Goal: Information Seeking & Learning: Learn about a topic

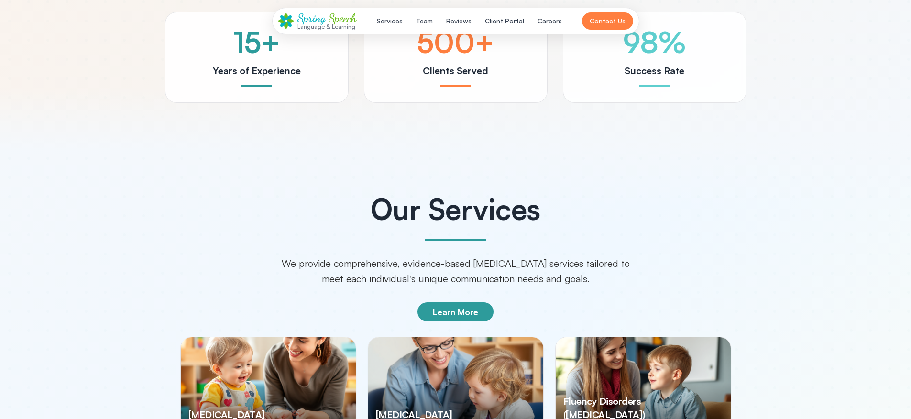
scroll to position [1237, 0]
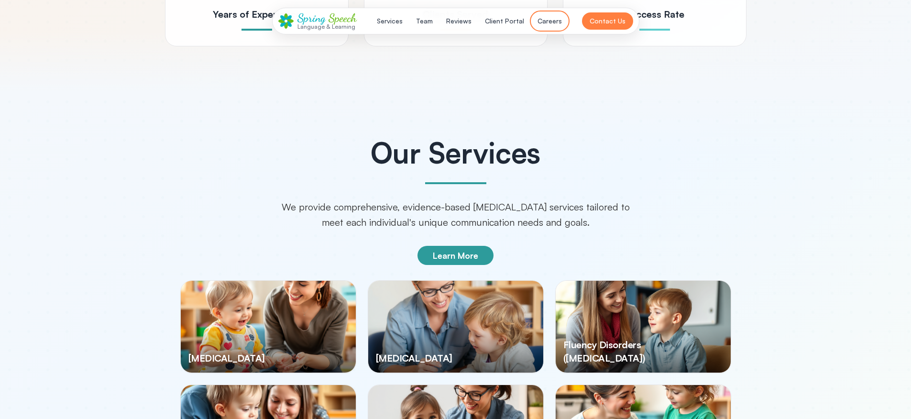
click at [557, 17] on button "Careers" at bounding box center [550, 20] width 36 height 17
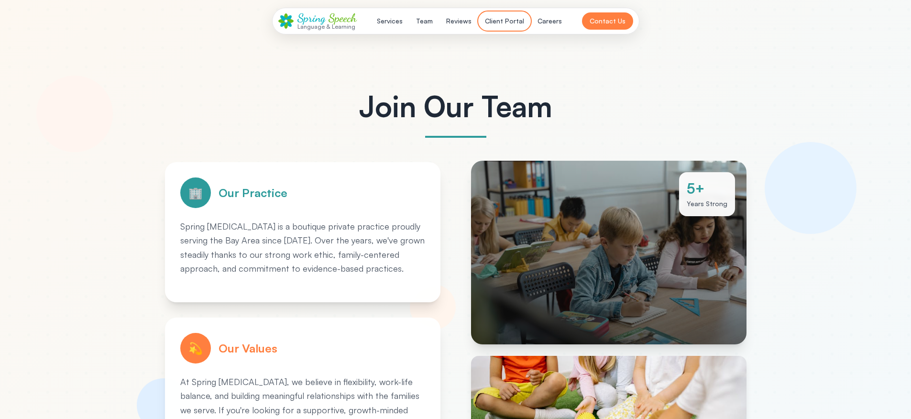
click at [513, 23] on button "Client Portal" at bounding box center [504, 20] width 51 height 17
click at [394, 18] on button "Services" at bounding box center [389, 20] width 37 height 17
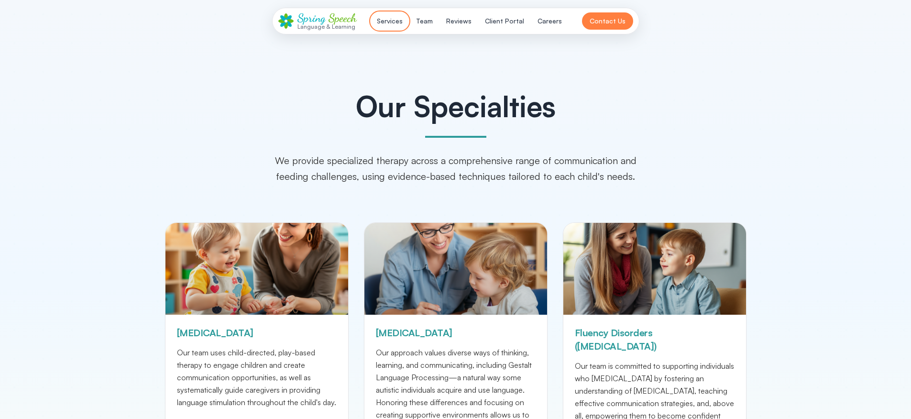
click at [393, 26] on button "Services" at bounding box center [389, 20] width 37 height 17
click at [329, 22] on span "Speech" at bounding box center [343, 18] width 28 height 14
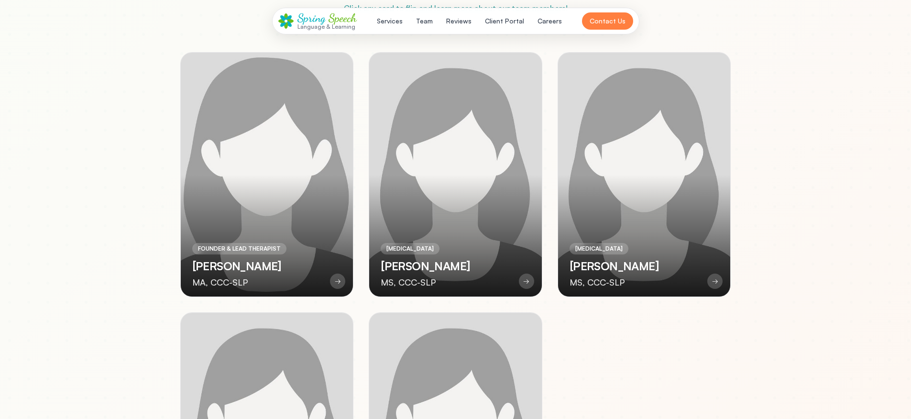
scroll to position [1978, 0]
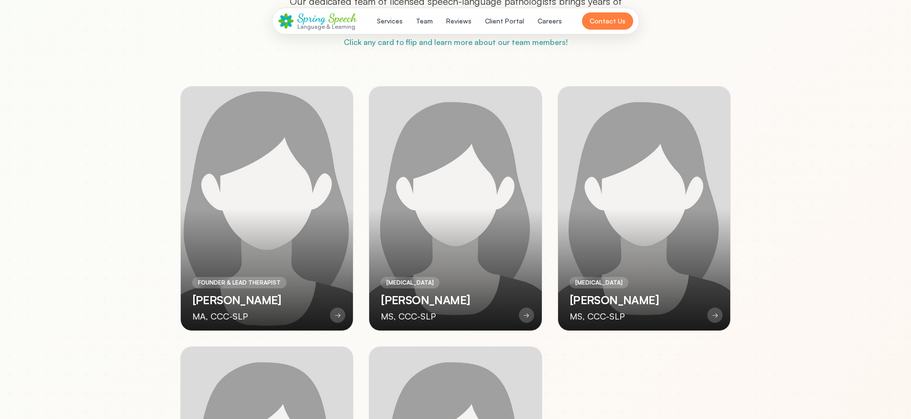
click at [313, 102] on div at bounding box center [267, 209] width 173 height 244
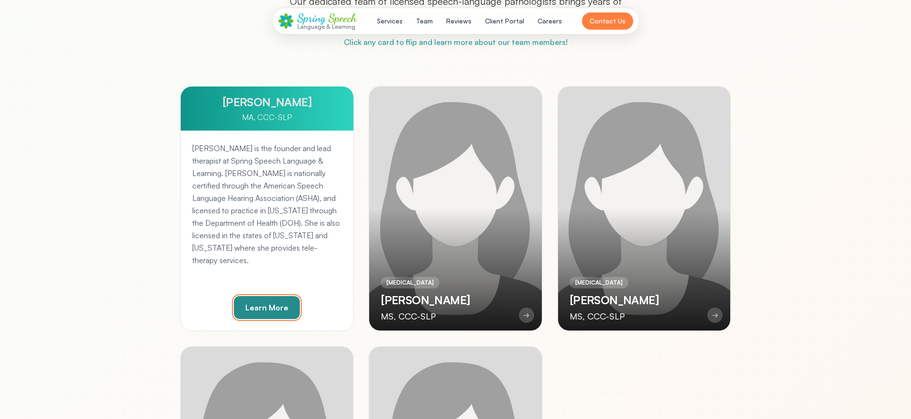
click at [271, 296] on button "Learn More" at bounding box center [267, 307] width 66 height 23
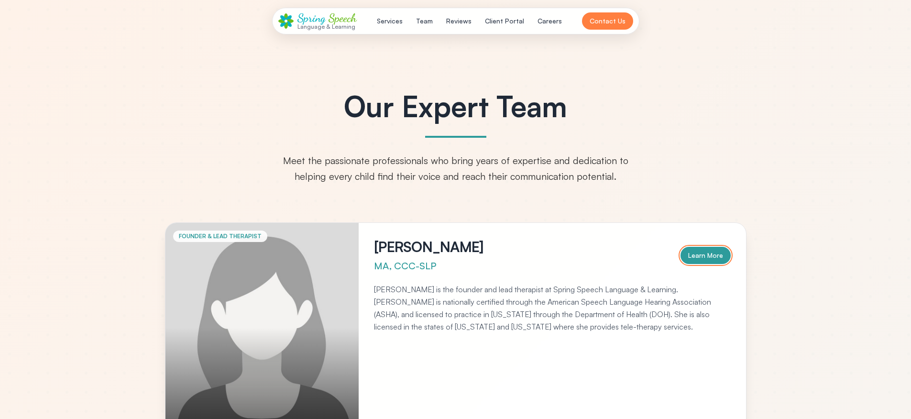
click at [701, 256] on button "Learn More" at bounding box center [706, 255] width 50 height 17
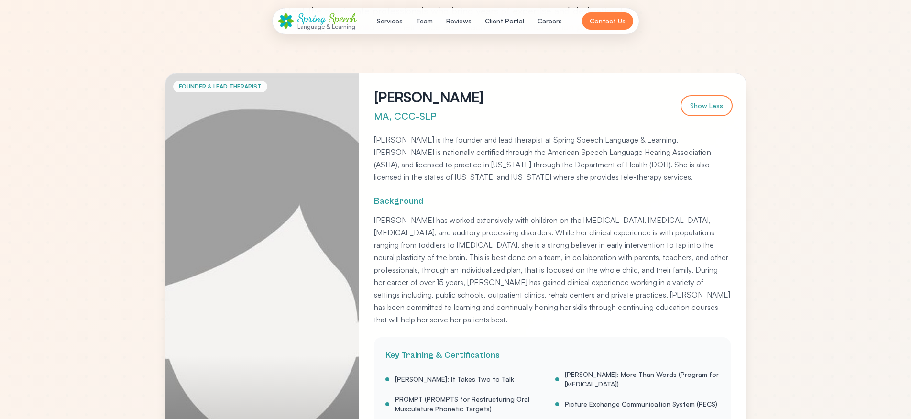
scroll to position [283, 0]
